Goal: Navigation & Orientation: Go to known website

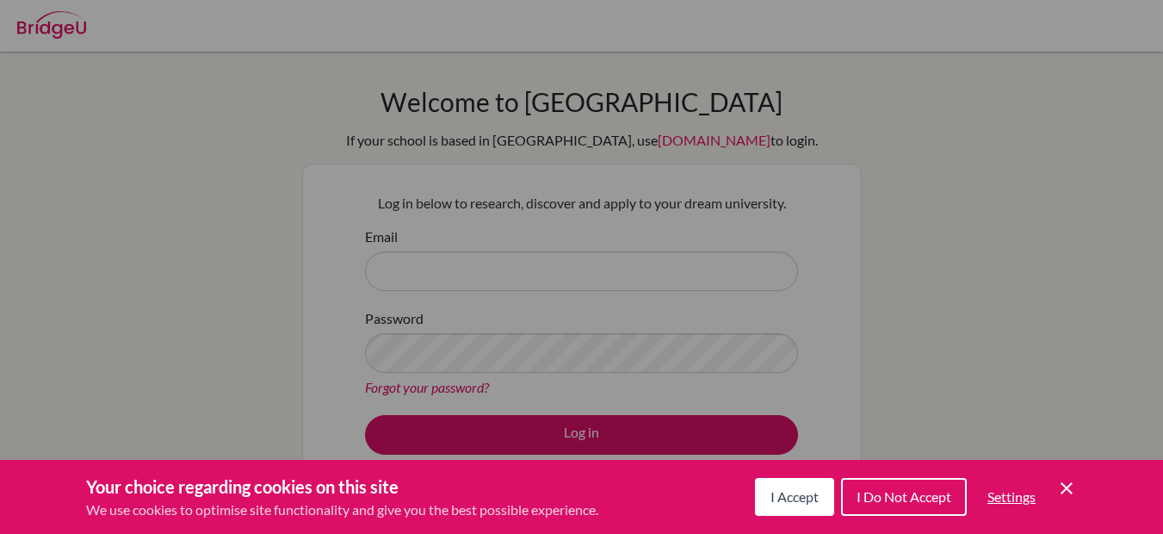
click at [626, 269] on div "Cookie Preferences" at bounding box center [581, 267] width 1163 height 534
click at [795, 514] on button "I Accept" at bounding box center [794, 497] width 79 height 38
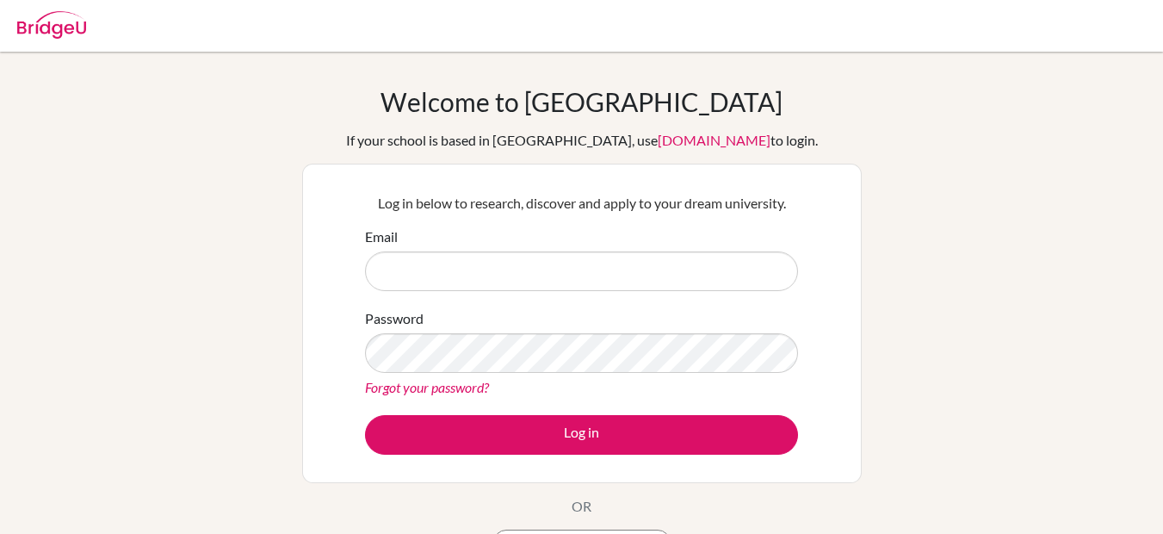
drag, startPoint x: 485, startPoint y: 301, endPoint x: 551, endPoint y: 326, distance: 70.0
click at [524, 316] on form "Email Password Forgot your password? Log in" at bounding box center [581, 340] width 433 height 228
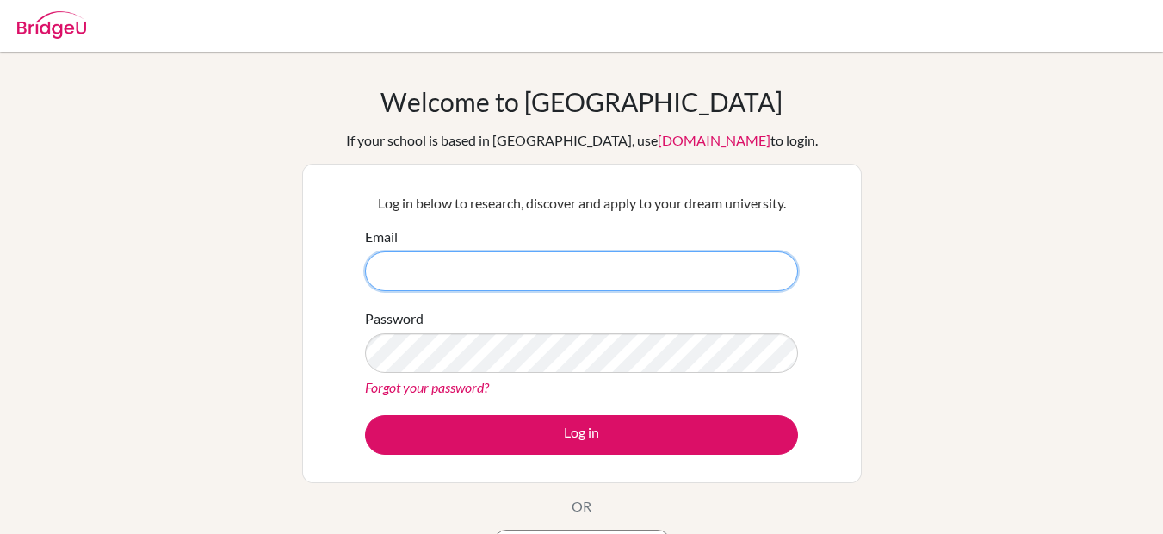
click at [604, 263] on input "Email" at bounding box center [581, 271] width 433 height 40
type input "[PERSON_NAME][EMAIL_ADDRESS][PERSON_NAME][DOMAIN_NAME]"
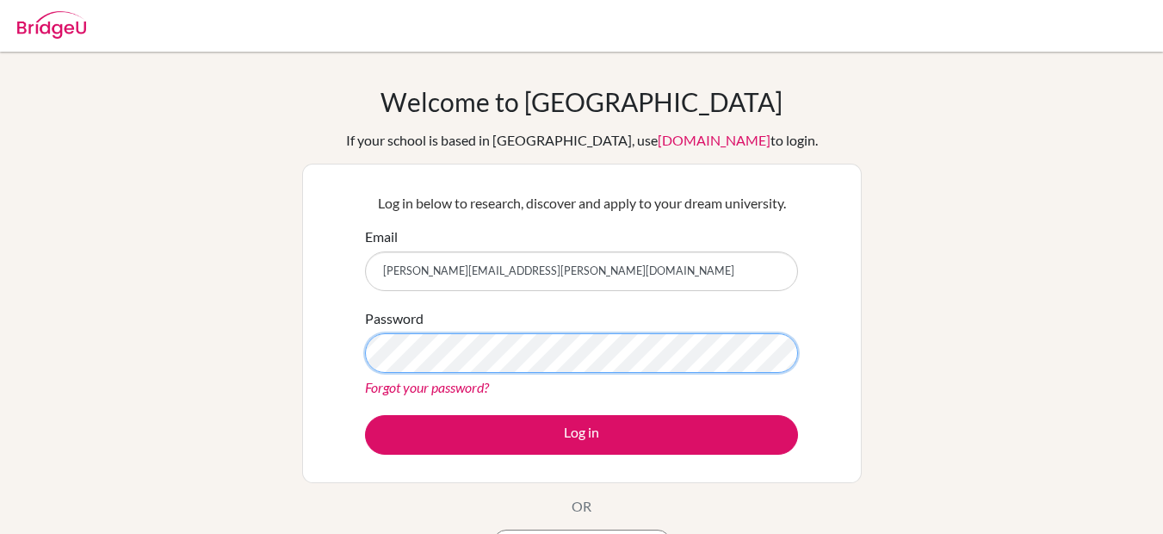
click at [365, 415] on button "Log in" at bounding box center [581, 435] width 433 height 40
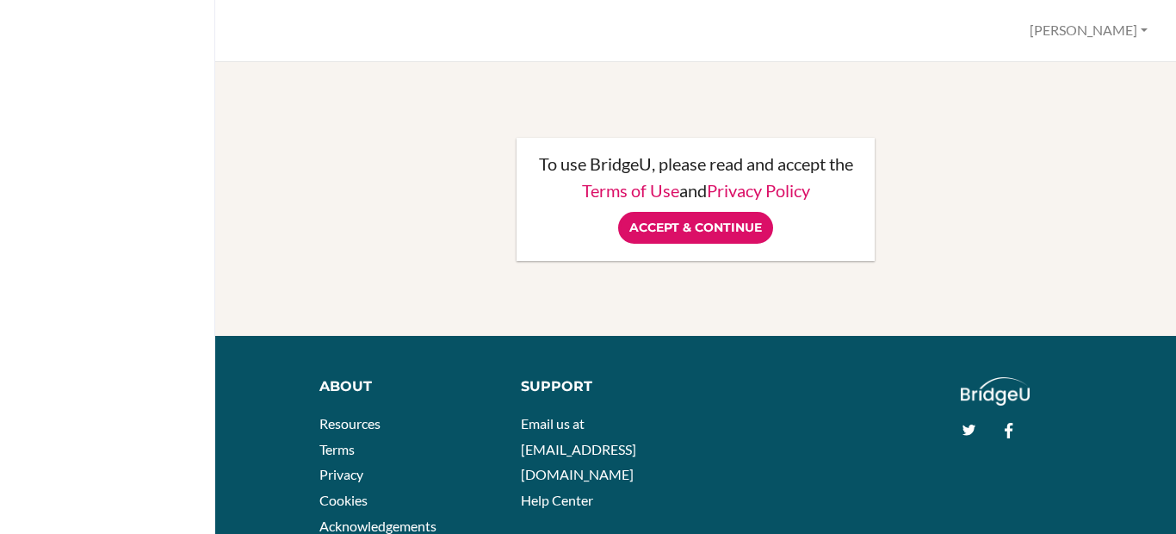
click at [695, 244] on div "To use BridgeU, please read and accept the Terms of Use and Privacy Policy Acce…" at bounding box center [695, 199] width 359 height 123
click at [695, 232] on input "Accept & Continue" at bounding box center [695, 228] width 155 height 32
